Goal: Navigation & Orientation: Go to known website

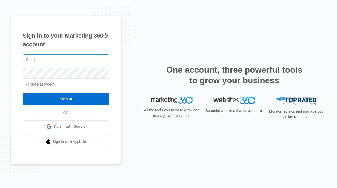
click at [82, 58] on input "text" at bounding box center [66, 59] width 86 height 11
type input "[EMAIL_ADDRESS][DOMAIN_NAME]"
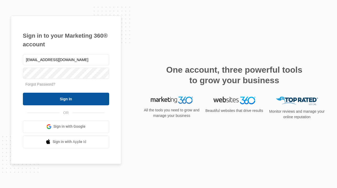
click at [89, 96] on input "Sign In" at bounding box center [66, 98] width 86 height 13
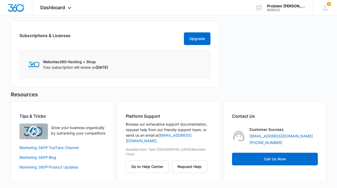
scroll to position [131, 0]
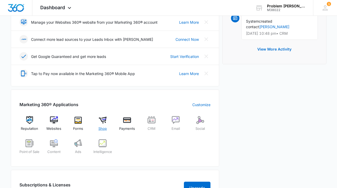
click at [106, 121] on img at bounding box center [103, 120] width 8 height 8
